Goal: Complete application form

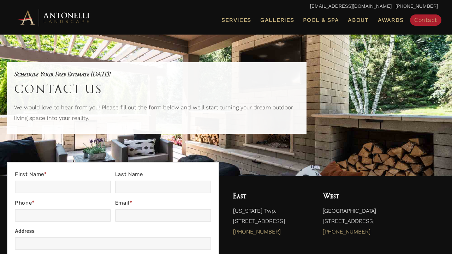
scroll to position [170, 0]
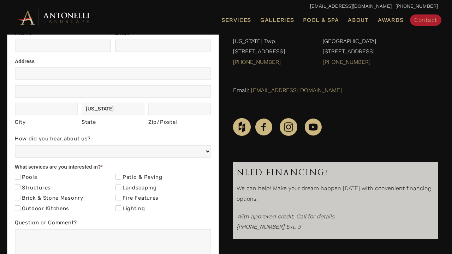
type input "[PERSON_NAME]"
type input "9093102440"
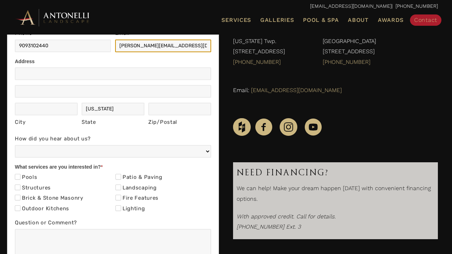
scroll to position [0, 1]
type input "[PERSON_NAME][EMAIL_ADDRESS][DOMAIN_NAME]"
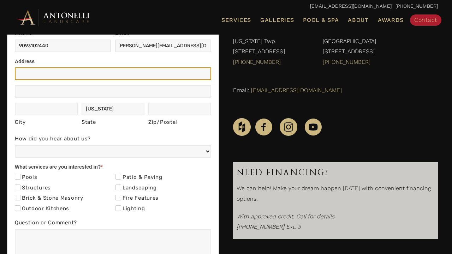
scroll to position [0, 0]
type input "[STREET_ADDRESS]"
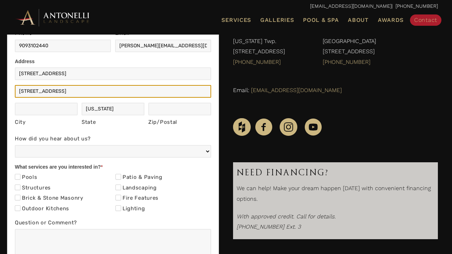
type input "[STREET_ADDRESS]"
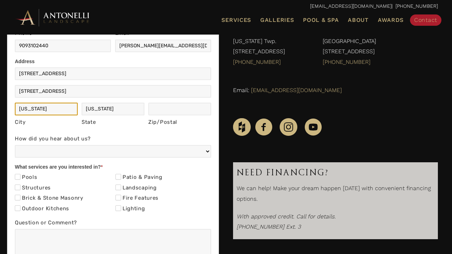
type input "[US_STATE]"
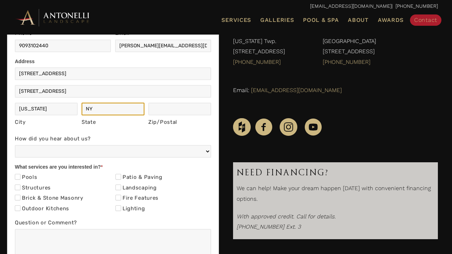
type input "NY"
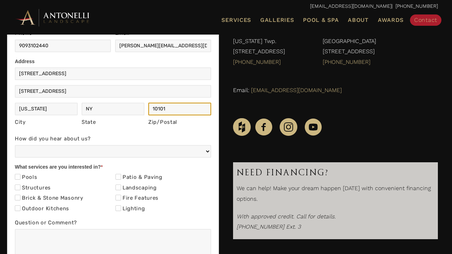
type input "10101"
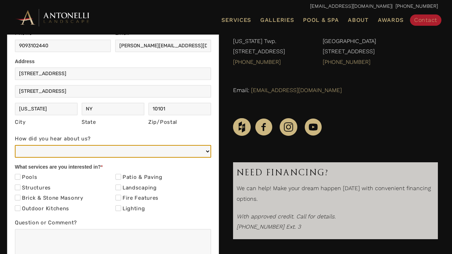
select select "Other"
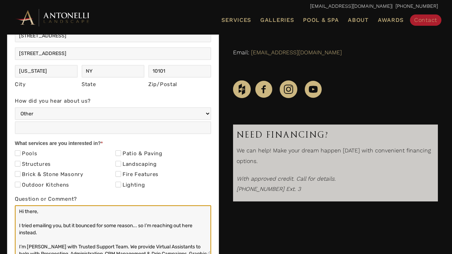
scroll to position [31, 0]
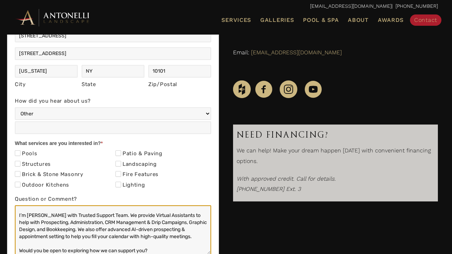
type textarea "Hi there, I tried emailing you, but it bounced for some reason... so I’m reachi…"
